Goal: Transaction & Acquisition: Obtain resource

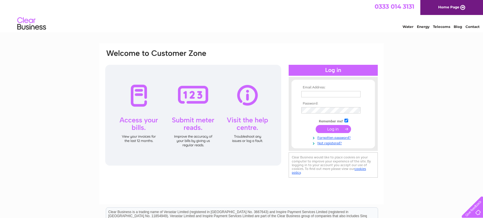
type input "ehsan141@hotmail.com"
click at [332, 129] on input "submit" at bounding box center [333, 129] width 35 height 8
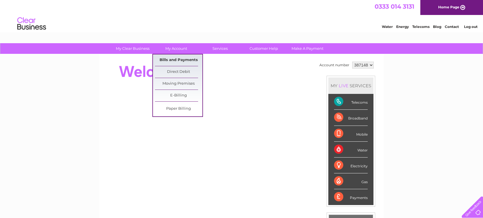
click at [177, 59] on link "Bills and Payments" at bounding box center [178, 60] width 47 height 12
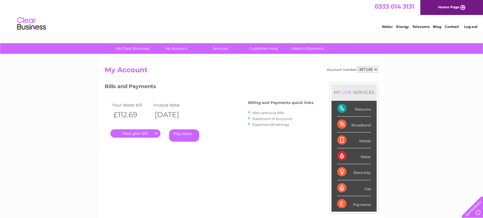
click at [140, 134] on link "." at bounding box center [135, 133] width 50 height 8
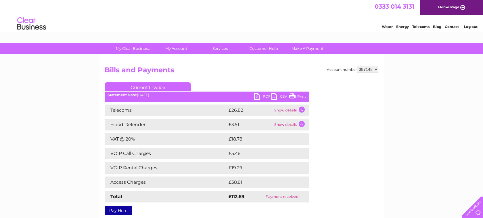
click at [257, 98] on link "PDF" at bounding box center [262, 97] width 17 height 8
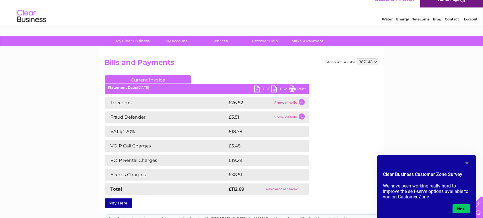
scroll to position [3, 0]
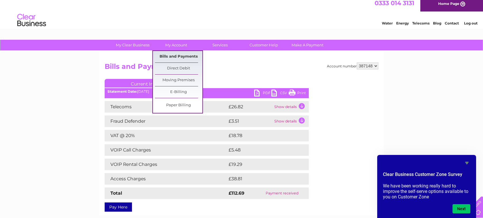
click at [177, 56] on link "Bills and Payments" at bounding box center [178, 57] width 47 height 12
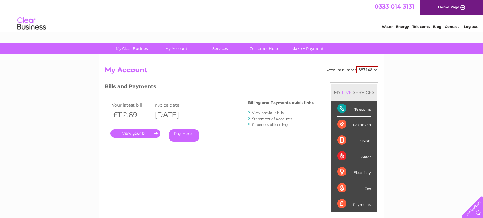
click at [265, 112] on link "View previous bills" at bounding box center [268, 112] width 32 height 4
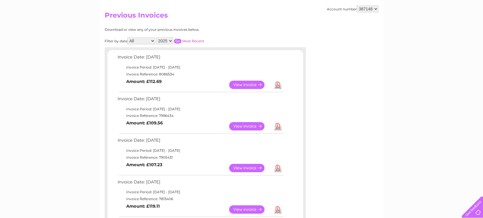
scroll to position [64, 0]
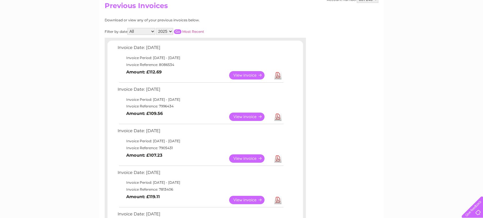
click at [278, 118] on link "Download" at bounding box center [277, 116] width 7 height 8
click at [253, 116] on link "View" at bounding box center [250, 116] width 42 height 8
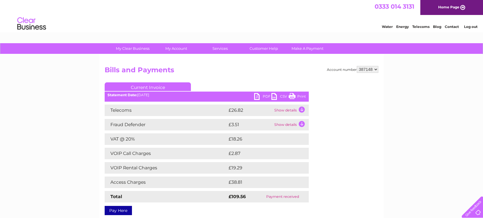
click at [257, 97] on link "PDF" at bounding box center [262, 97] width 17 height 8
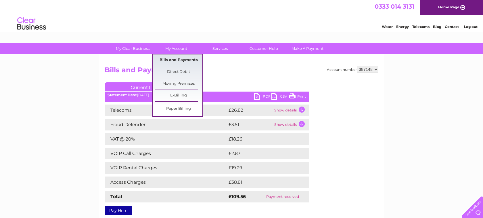
click at [177, 58] on link "Bills and Payments" at bounding box center [178, 60] width 47 height 12
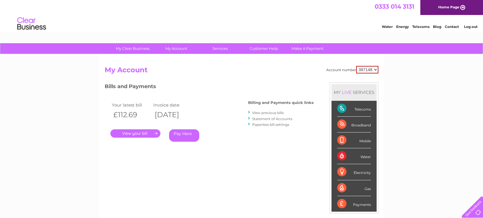
click at [264, 112] on link "View previous bills" at bounding box center [268, 112] width 32 height 4
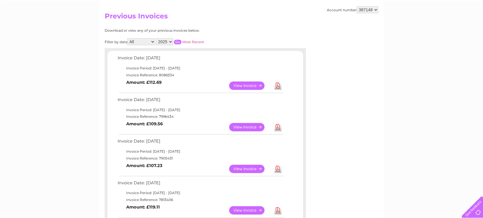
scroll to position [57, 0]
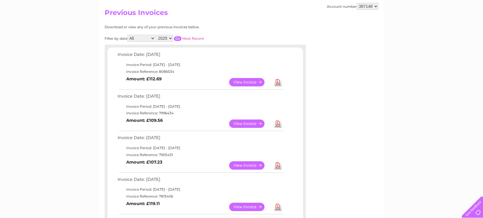
click at [278, 165] on link "Download" at bounding box center [277, 165] width 7 height 8
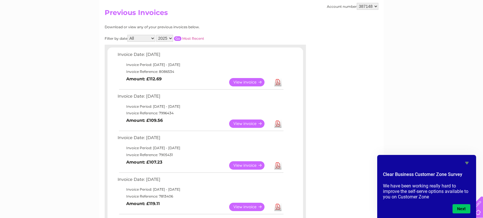
click at [376, 7] on select "387148 387152" at bounding box center [368, 6] width 22 height 7
select select "387152"
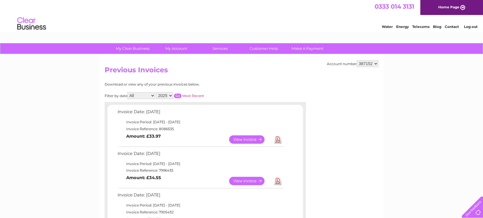
click at [279, 139] on link "Download" at bounding box center [277, 139] width 7 height 8
click at [278, 178] on link "Download" at bounding box center [277, 181] width 7 height 8
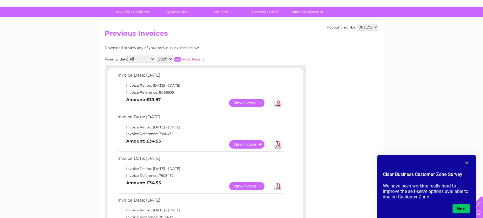
scroll to position [40, 0]
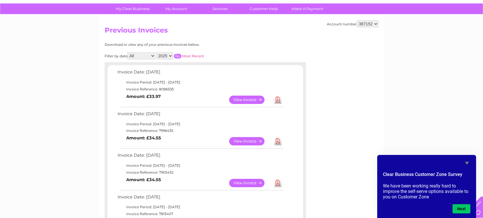
click at [280, 183] on link "Download" at bounding box center [277, 183] width 7 height 8
